Goal: Transaction & Acquisition: Purchase product/service

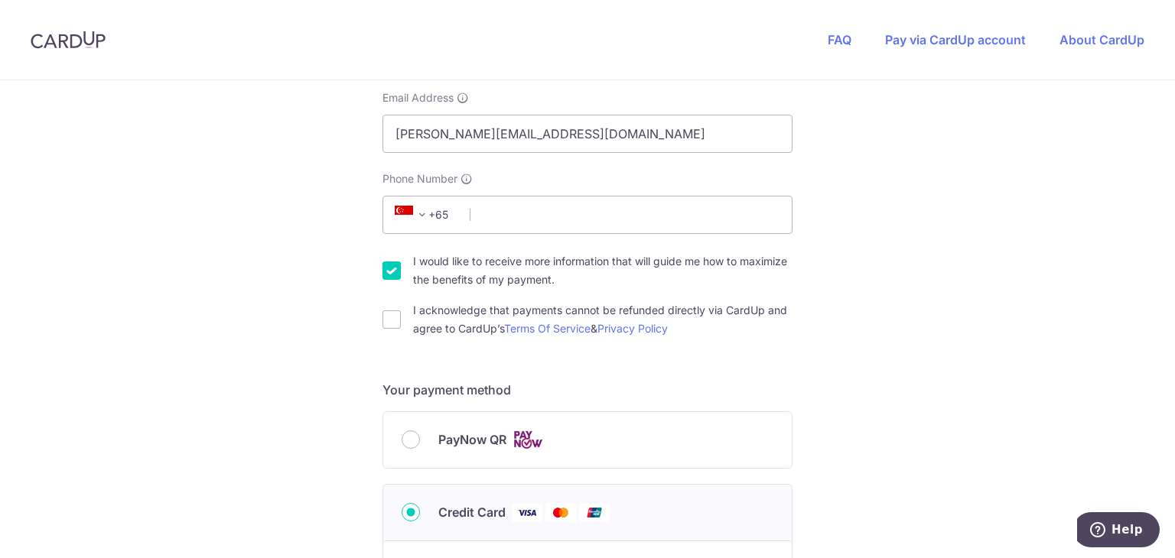
scroll to position [382, 0]
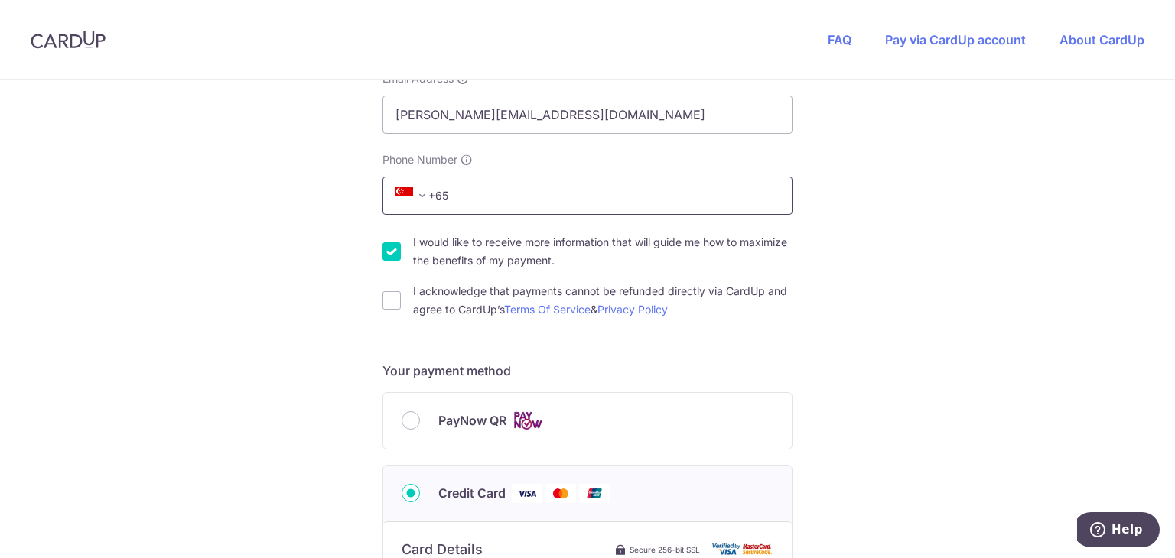
click at [508, 200] on input "Phone Number" at bounding box center [587, 196] width 410 height 38
click at [431, 422] on div "PayNow QR" at bounding box center [588, 421] width 372 height 19
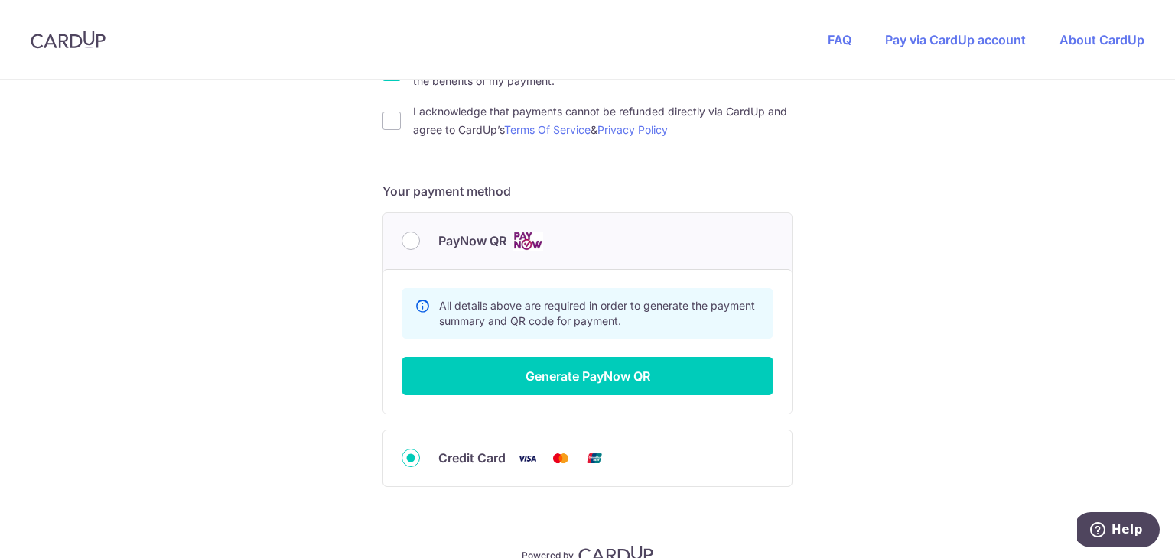
scroll to position [612, 0]
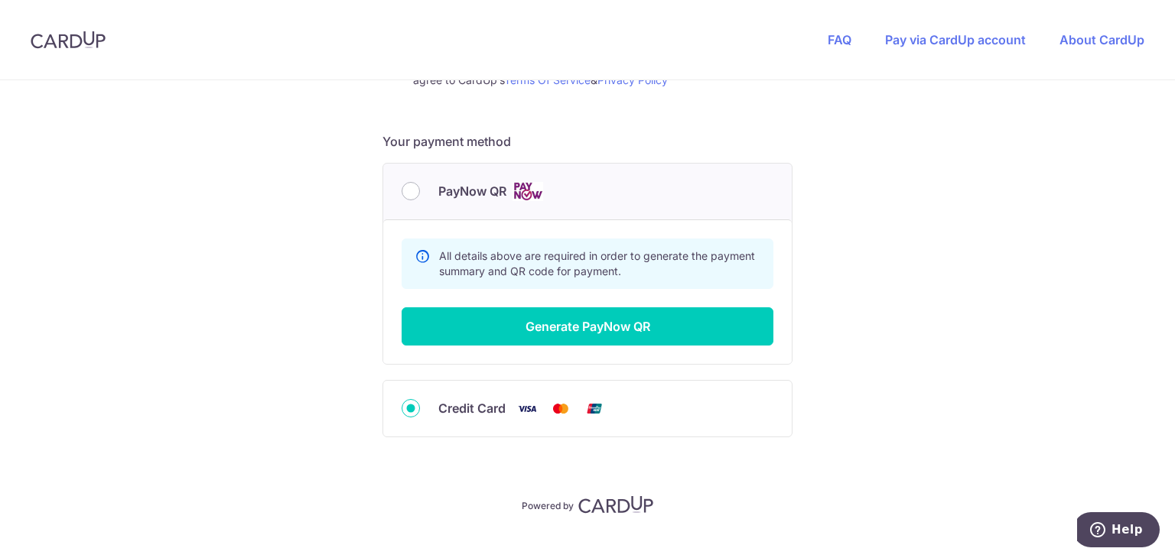
click at [535, 345] on div "Summary Total Payable SGD 13.08 All details above are required in order to gene…" at bounding box center [587, 292] width 409 height 145
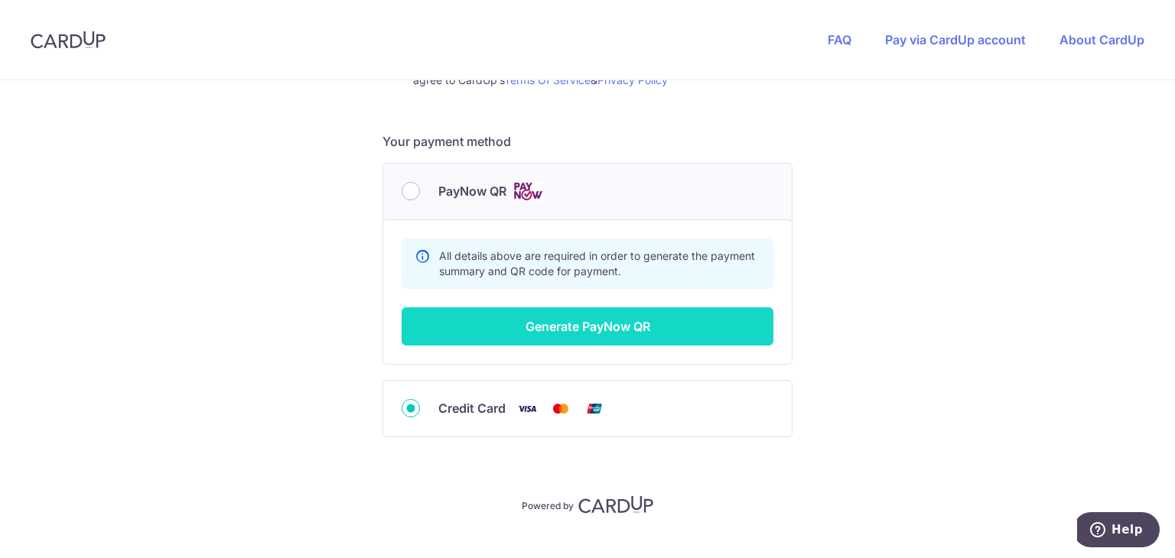
click at [558, 316] on button "Generate PayNow QR" at bounding box center [588, 327] width 372 height 38
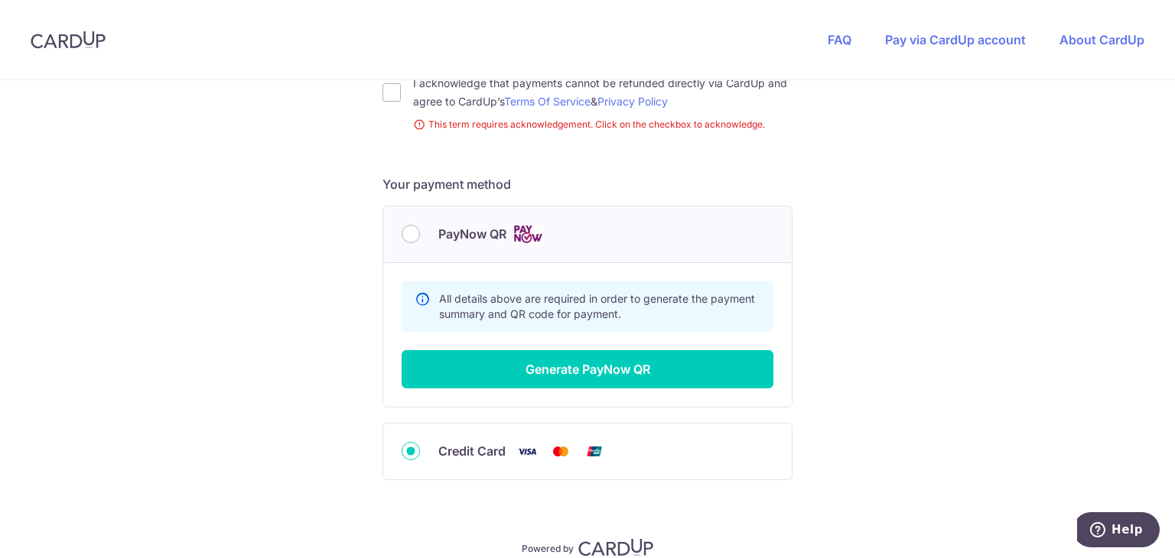
scroll to position [259, 0]
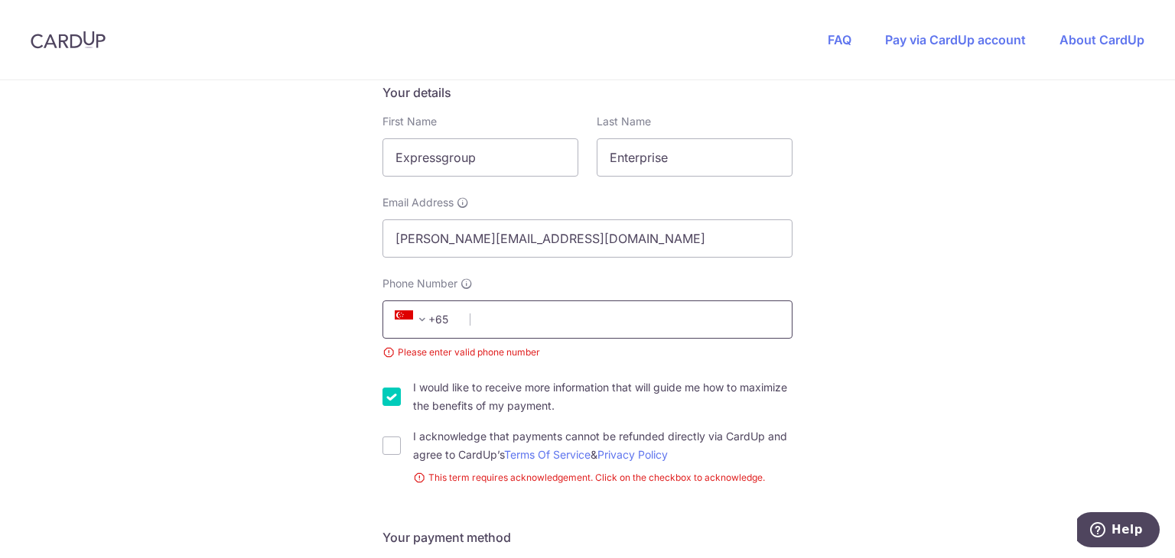
click at [558, 314] on input "Phone Number" at bounding box center [587, 320] width 410 height 38
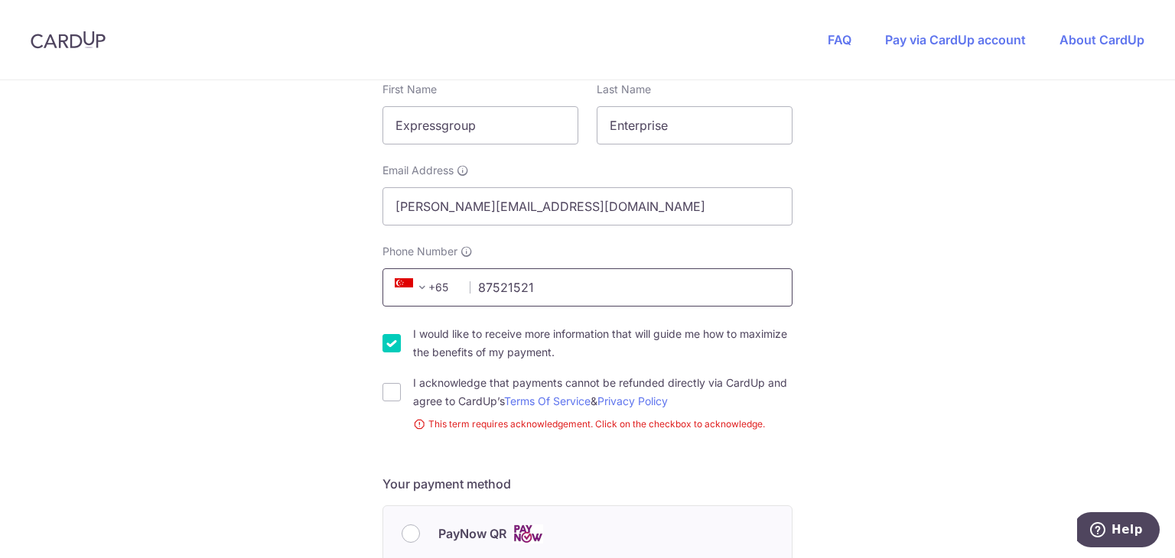
scroll to position [412, 0]
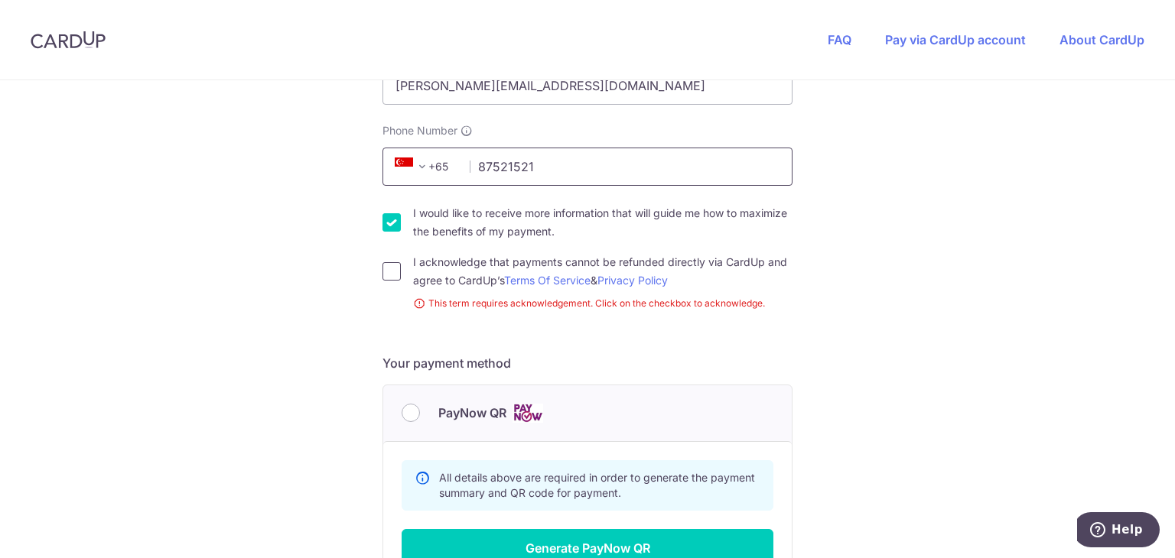
type input "87521521"
click at [386, 269] on input "I acknowledge that payments cannot be refunded directly via CardUp and agree to…" at bounding box center [391, 271] width 18 height 18
checkbox input "true"
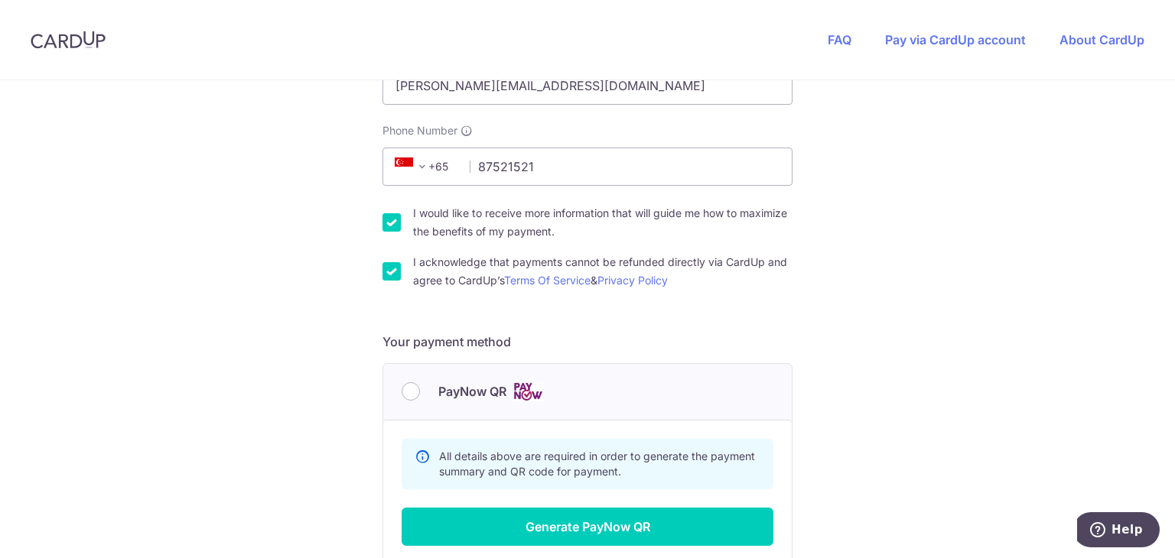
click at [392, 216] on input "I would like to receive more information that will guide me how to maximize the…" at bounding box center [391, 222] width 18 height 18
checkbox input "false"
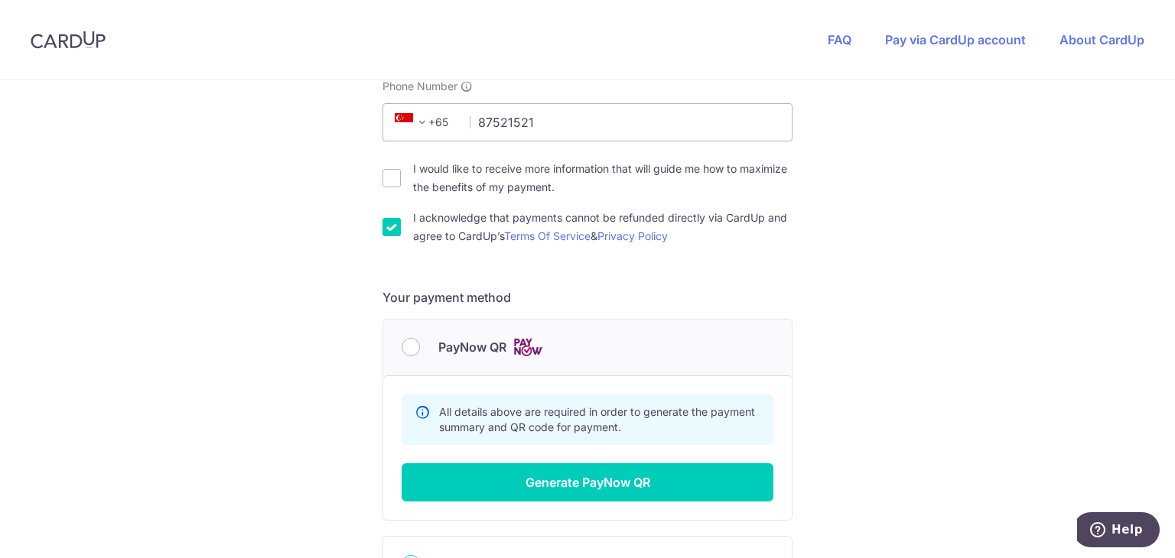
scroll to position [565, 0]
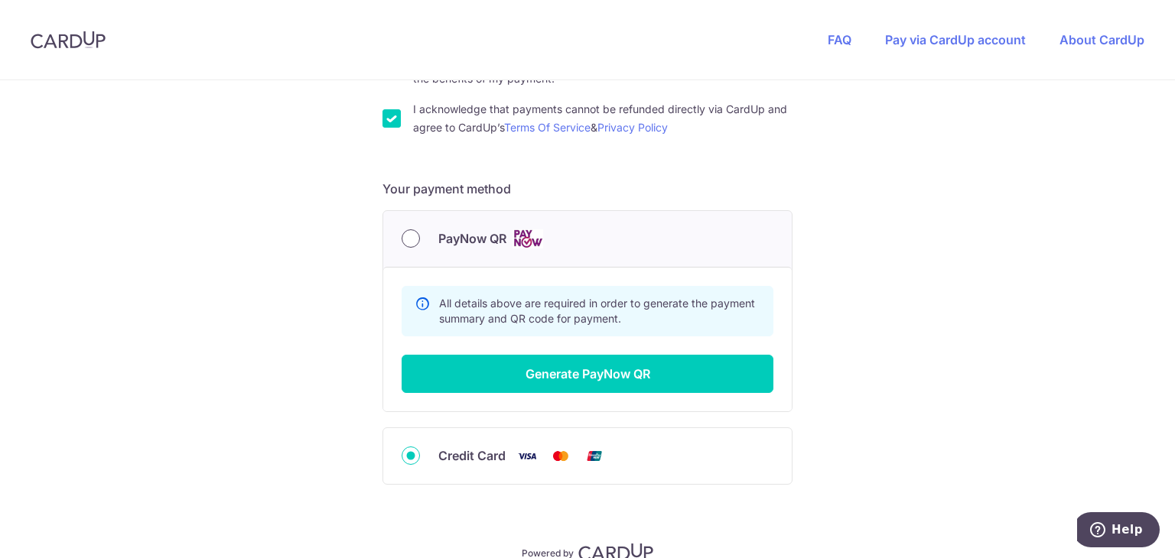
click at [413, 237] on input "PayNow QR" at bounding box center [411, 238] width 18 height 18
radio input "true"
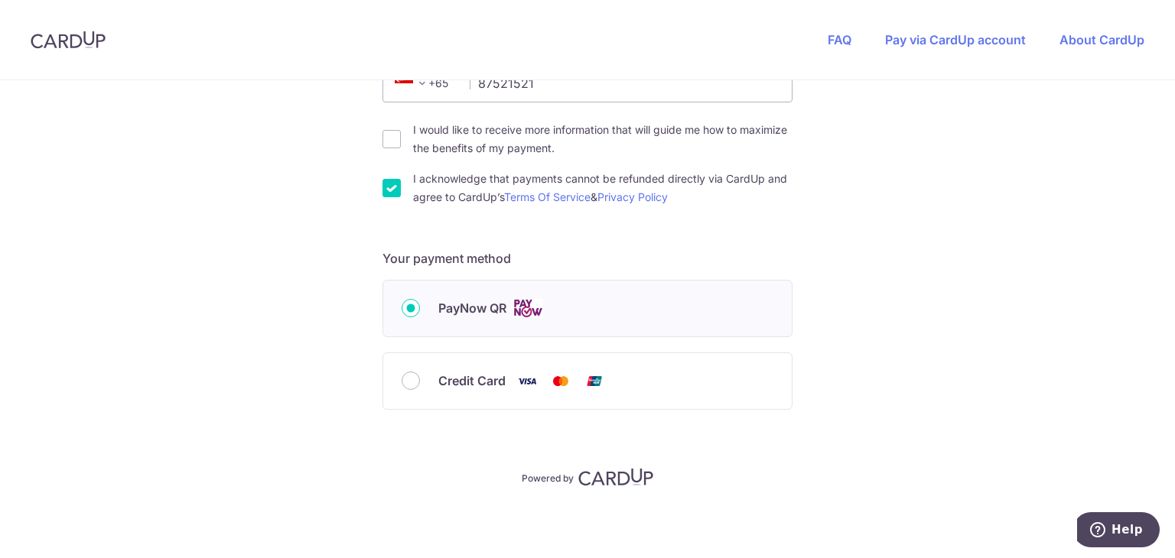
scroll to position [493, 0]
click at [407, 305] on input "PayNow QR" at bounding box center [411, 310] width 18 height 18
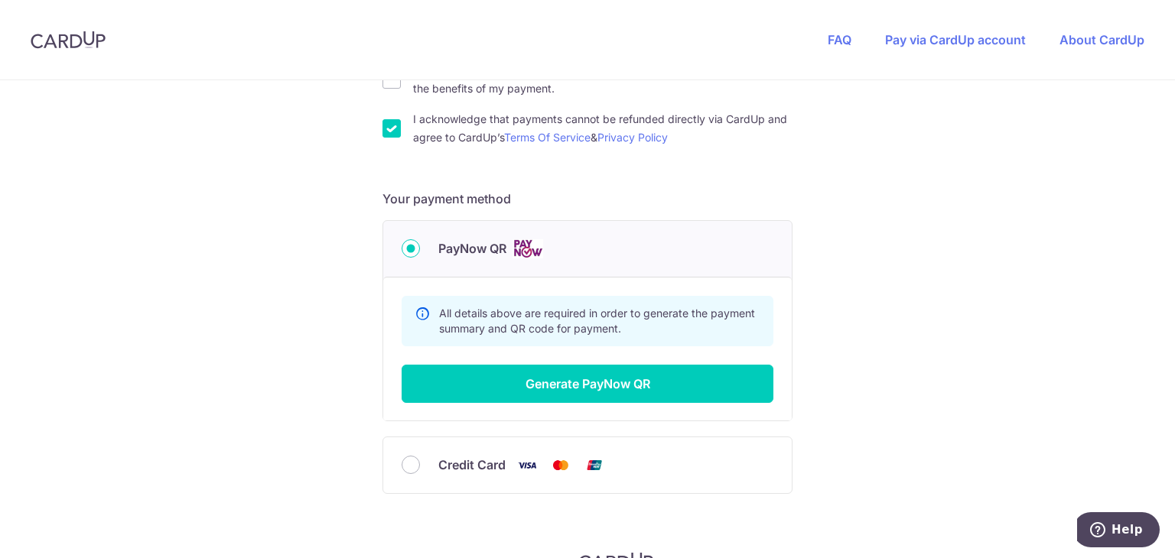
scroll to position [565, 0]
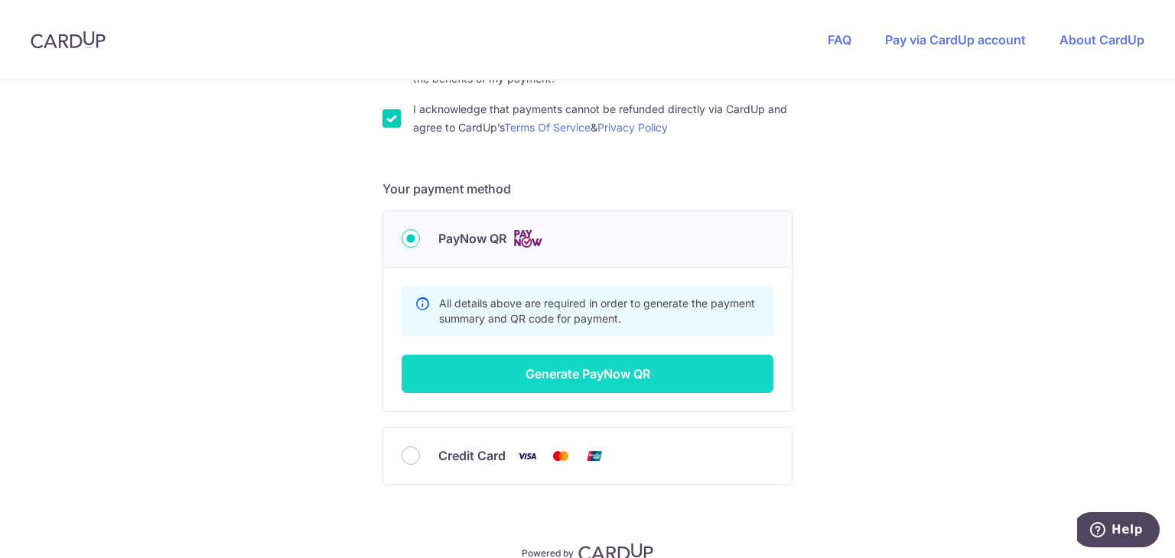
click at [529, 368] on button "Generate PayNow QR" at bounding box center [588, 374] width 372 height 38
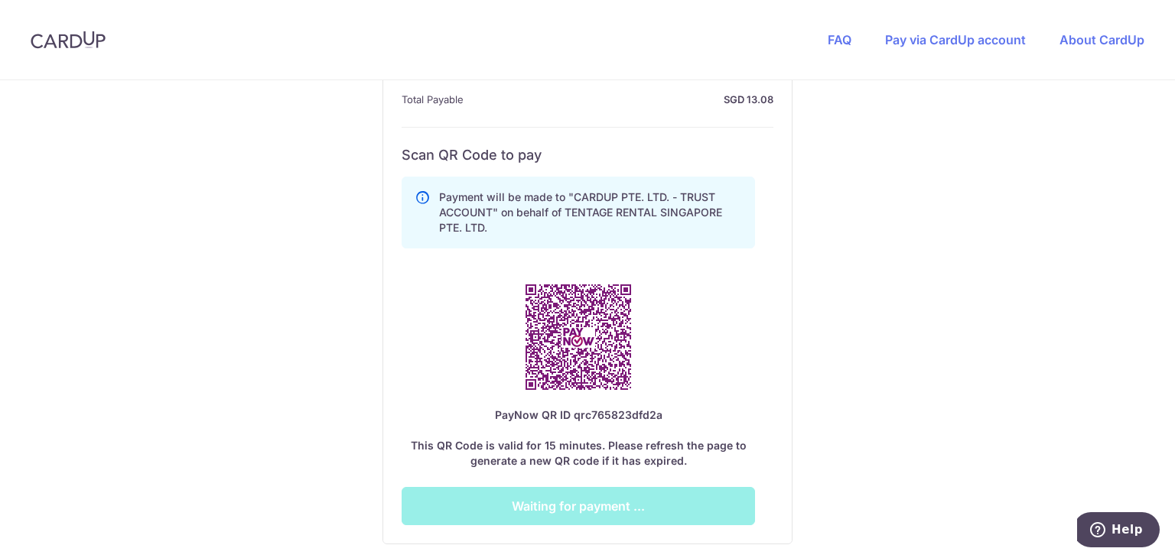
scroll to position [794, 0]
